Goal: Task Accomplishment & Management: Use online tool/utility

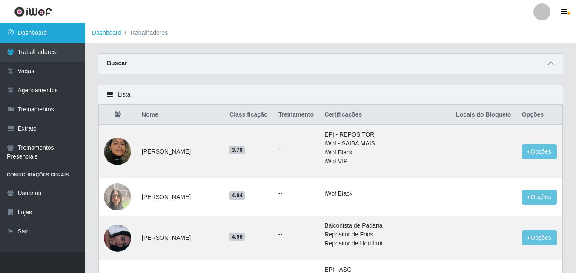
click at [35, 35] on link "Dashboard" at bounding box center [42, 32] width 85 height 19
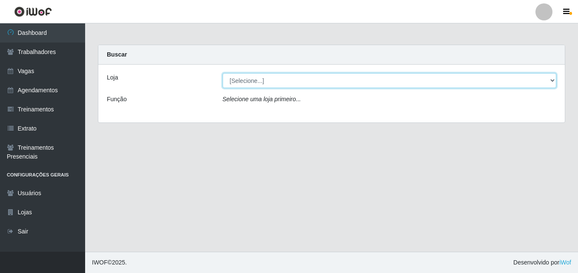
click at [275, 83] on select "[Selecione...] Extremoz Supermercados - Loja 2" at bounding box center [390, 80] width 334 height 15
select select "521"
click at [223, 73] on select "[Selecione...] Extremoz Supermercados - Loja 2" at bounding box center [390, 80] width 334 height 15
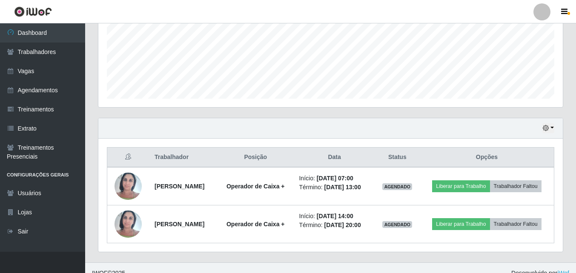
scroll to position [216, 0]
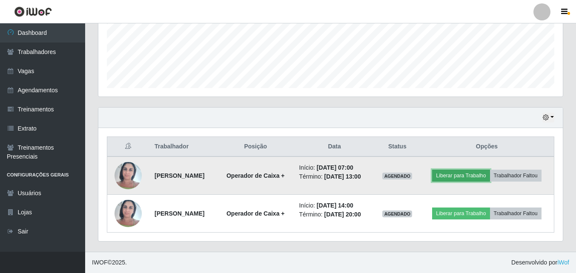
click at [460, 178] on button "Liberar para Trabalho" at bounding box center [461, 176] width 58 height 12
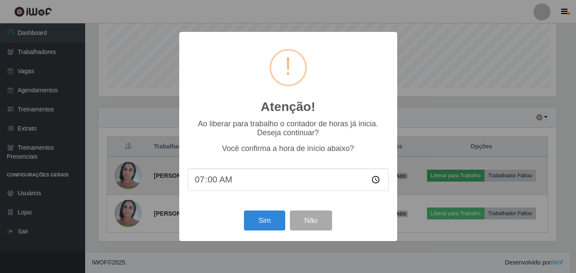
scroll to position [177, 460]
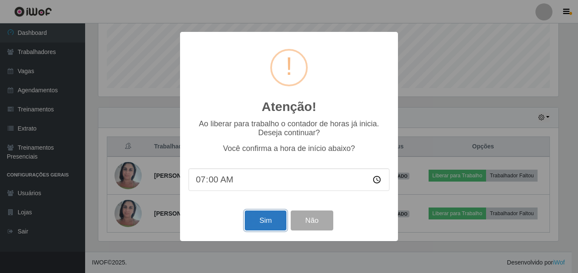
click at [261, 225] on button "Sim" at bounding box center [265, 221] width 41 height 20
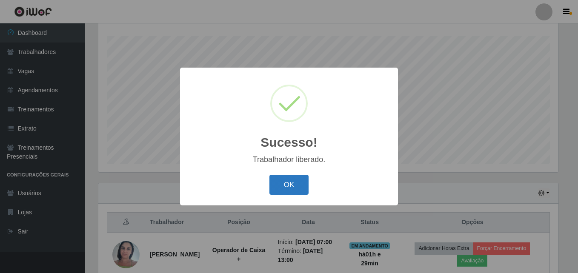
click at [289, 189] on button "OK" at bounding box center [290, 185] width 40 height 20
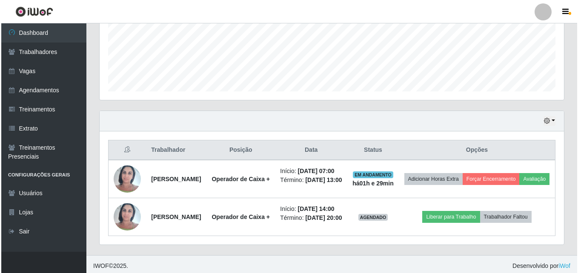
scroll to position [229, 0]
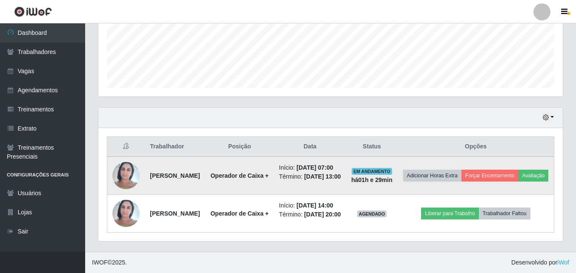
click at [123, 166] on img at bounding box center [125, 176] width 27 height 36
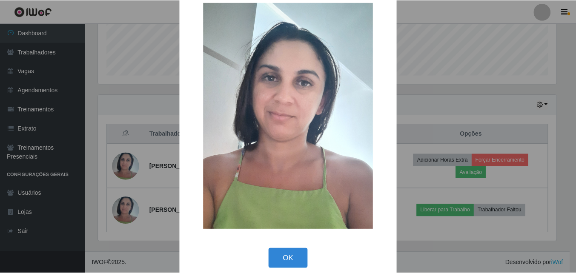
scroll to position [28, 0]
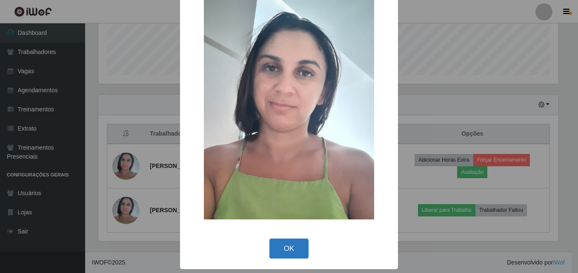
click at [286, 250] on button "OK" at bounding box center [290, 249] width 40 height 20
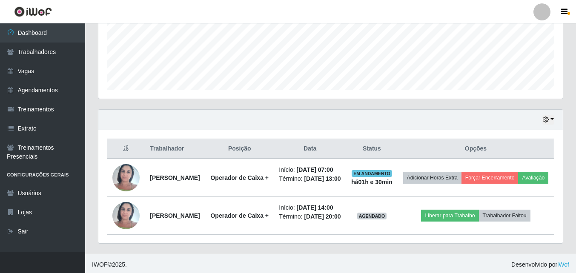
scroll to position [229, 0]
